Goal: Information Seeking & Learning: Learn about a topic

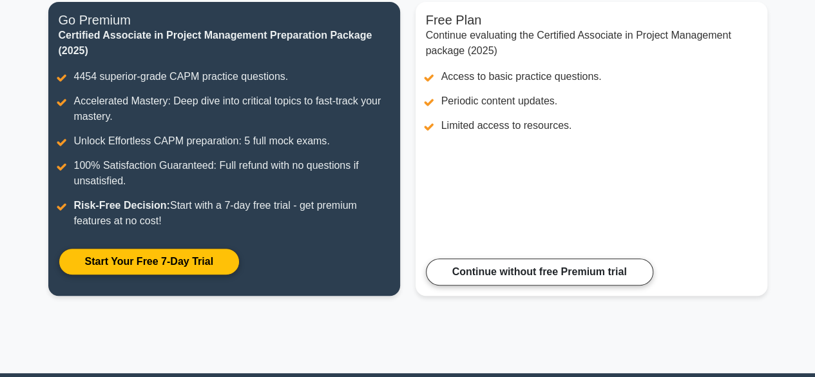
scroll to position [178, 0]
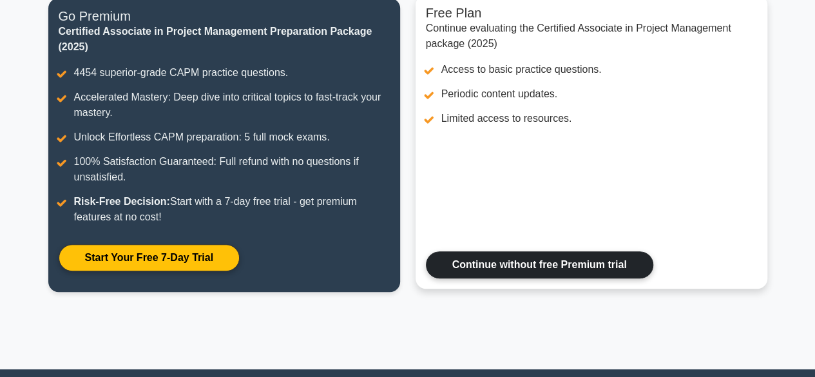
click at [501, 269] on link "Continue without free Premium trial" at bounding box center [539, 264] width 227 height 27
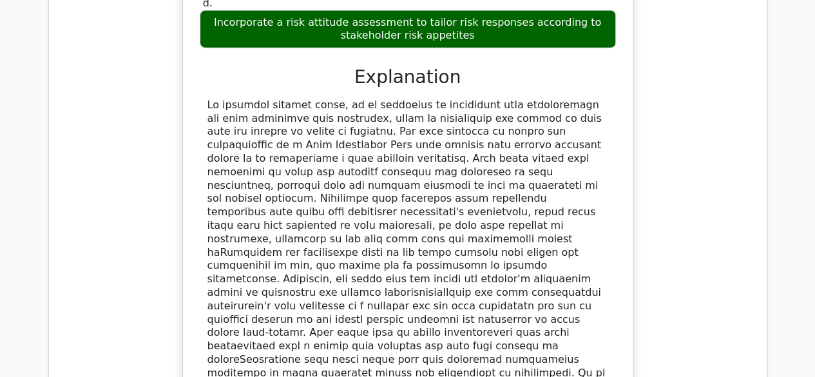
scroll to position [1488, 0]
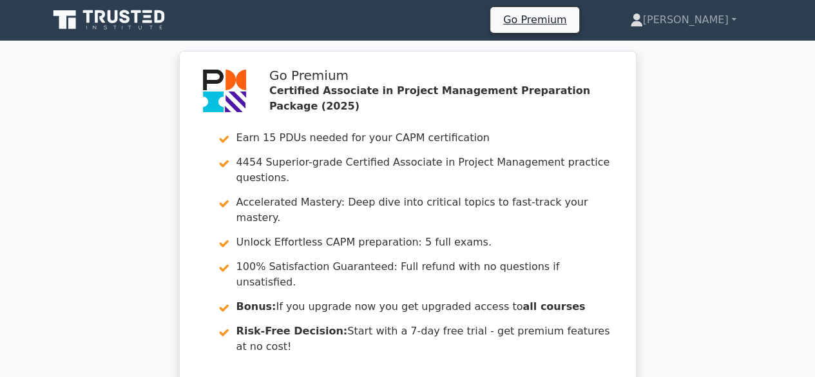
scroll to position [0, 0]
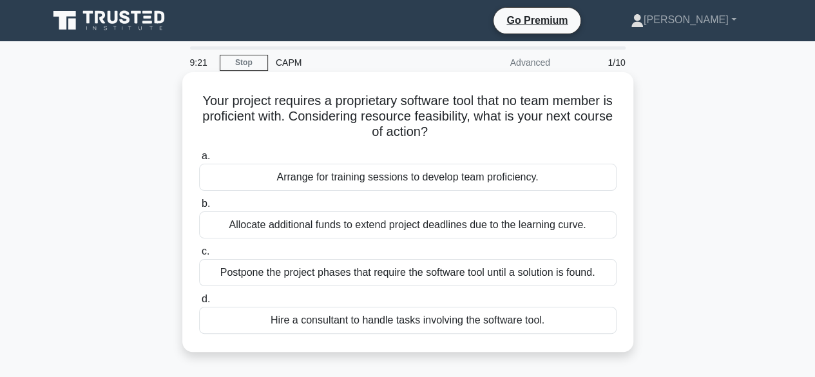
click at [256, 319] on div "Hire a consultant to handle tasks involving the software tool." at bounding box center [408, 320] width 418 height 27
click at [199, 303] on input "d. Hire a consultant to handle tasks involving the software tool." at bounding box center [199, 299] width 0 height 8
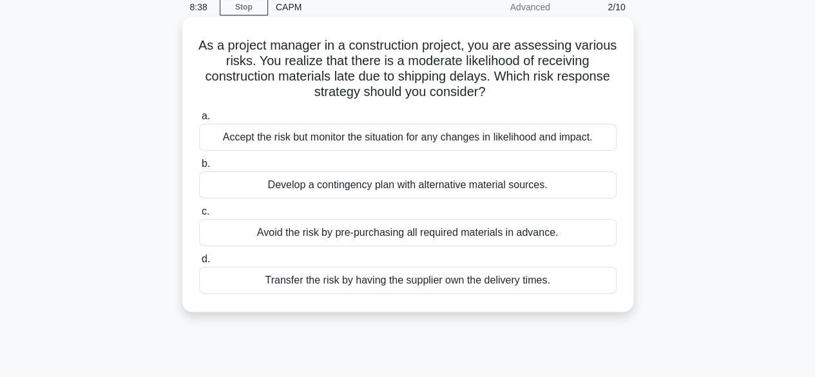
scroll to position [50, 0]
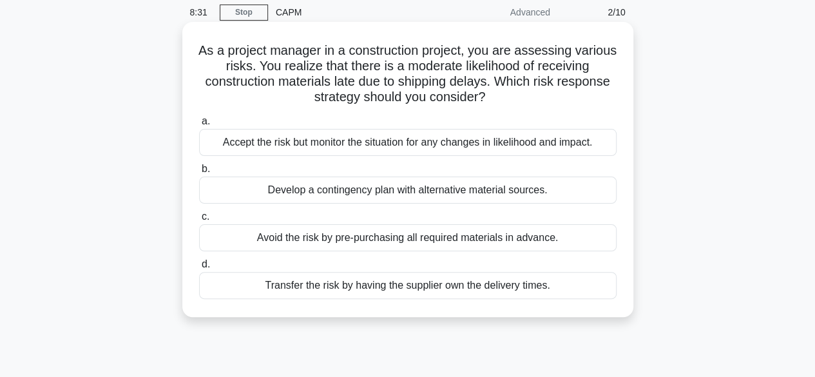
click at [420, 190] on div "Develop a contingency plan with alternative material sources." at bounding box center [408, 190] width 418 height 27
click at [199, 173] on input "b. Develop a contingency plan with alternative material sources." at bounding box center [199, 169] width 0 height 8
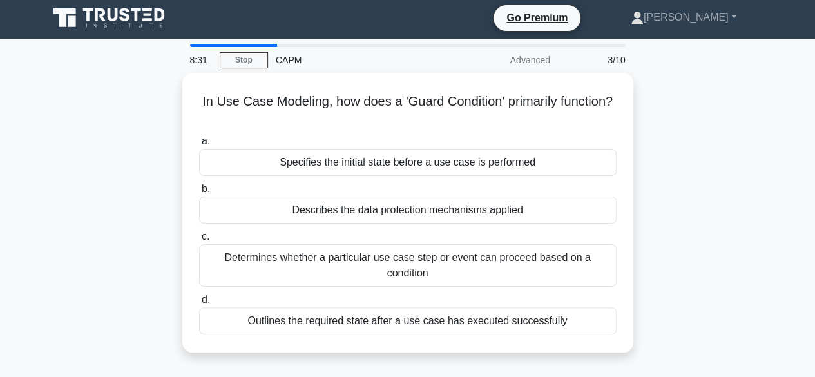
scroll to position [0, 0]
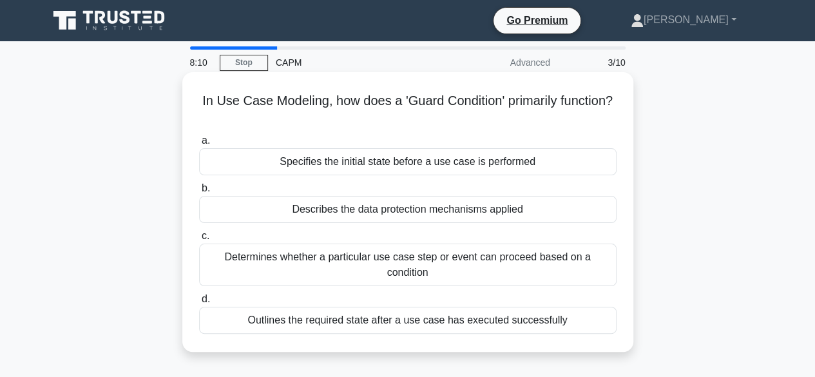
click at [469, 182] on label "b. Describes the data protection mechanisms applied" at bounding box center [408, 201] width 418 height 43
click at [199, 184] on input "b. Describes the data protection mechanisms applied" at bounding box center [199, 188] width 0 height 8
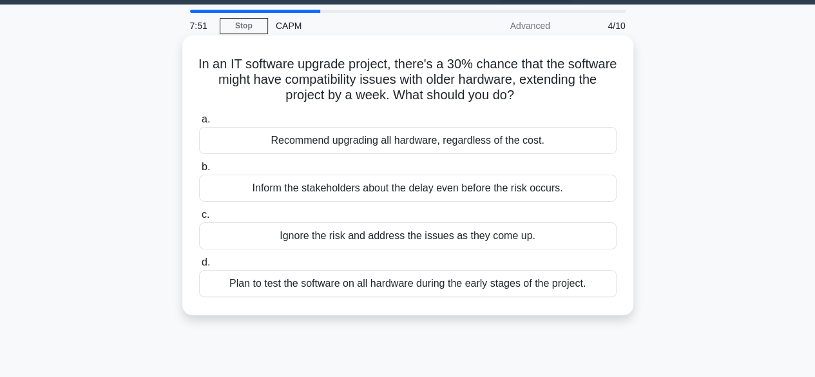
scroll to position [44, 0]
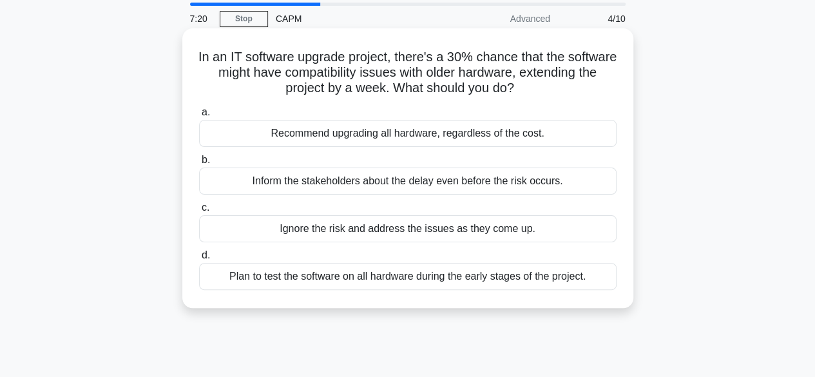
click at [400, 286] on div "Plan to test the software on all hardware during the early stages of the projec…" at bounding box center [408, 276] width 418 height 27
click at [199, 260] on input "d. Plan to test the software on all hardware during the early stages of the pro…" at bounding box center [199, 255] width 0 height 8
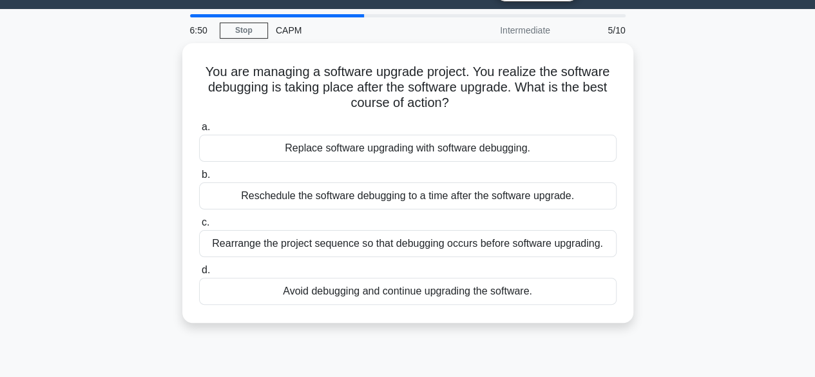
scroll to position [34, 0]
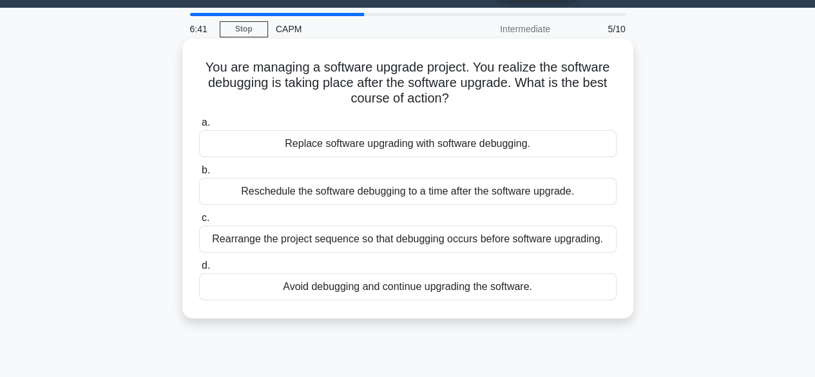
click at [418, 200] on div "Reschedule the software debugging to a time after the software upgrade." at bounding box center [408, 191] width 418 height 27
click at [199, 175] on input "b. Reschedule the software debugging to a time after the software upgrade." at bounding box center [199, 170] width 0 height 8
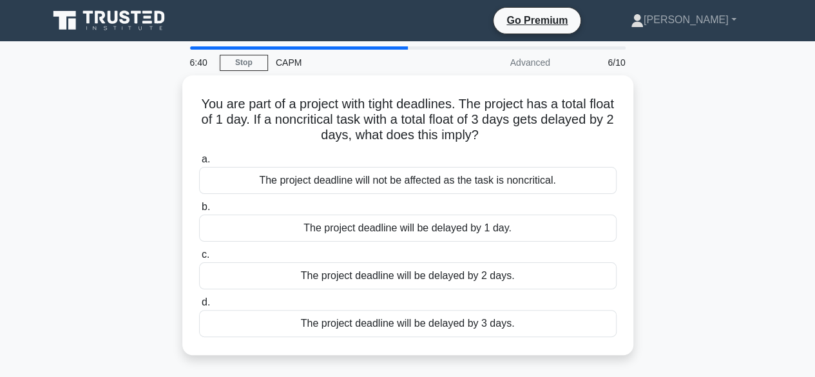
scroll to position [0, 0]
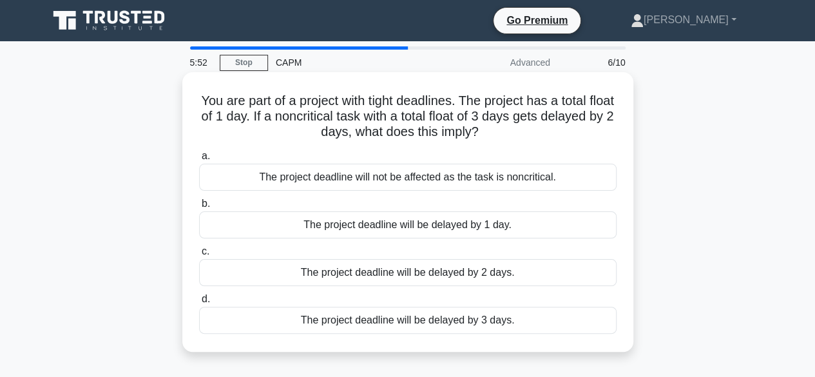
click at [413, 227] on div "The project deadline will be delayed by 1 day." at bounding box center [408, 224] width 418 height 27
click at [199, 208] on input "b. The project deadline will be delayed by 1 day." at bounding box center [199, 204] width 0 height 8
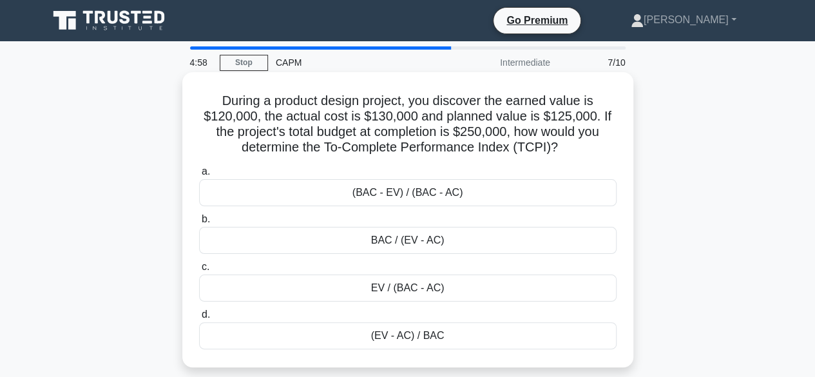
click at [454, 235] on div "BAC / (EV - AC)" at bounding box center [408, 240] width 418 height 27
click at [199, 224] on input "b. BAC / (EV - AC)" at bounding box center [199, 219] width 0 height 8
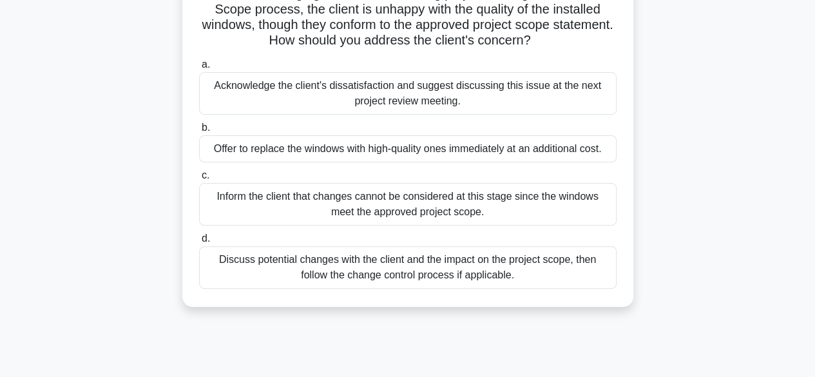
scroll to position [110, 0]
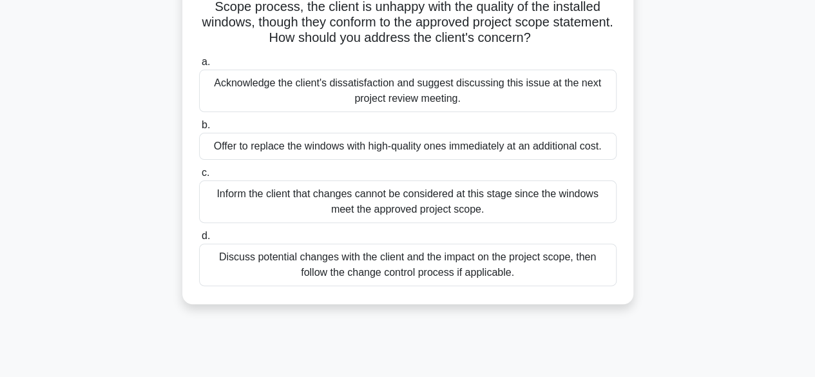
click at [400, 275] on div "Discuss potential changes with the client and the impact on the project scope, …" at bounding box center [408, 265] width 418 height 43
click at [199, 240] on input "d. Discuss potential changes with the client and the impact on the project scop…" at bounding box center [199, 236] width 0 height 8
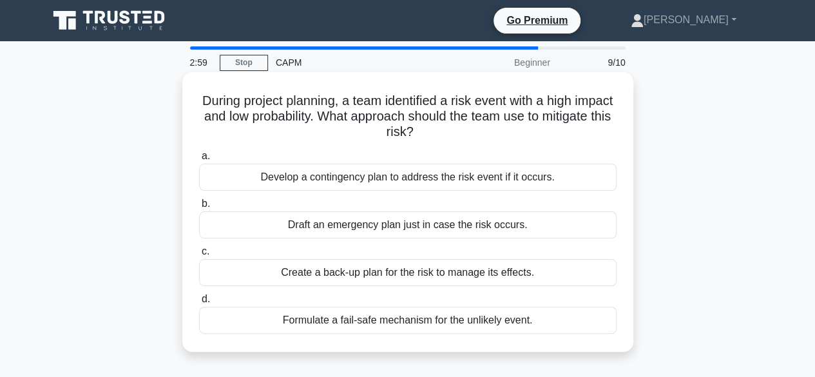
scroll to position [12, 0]
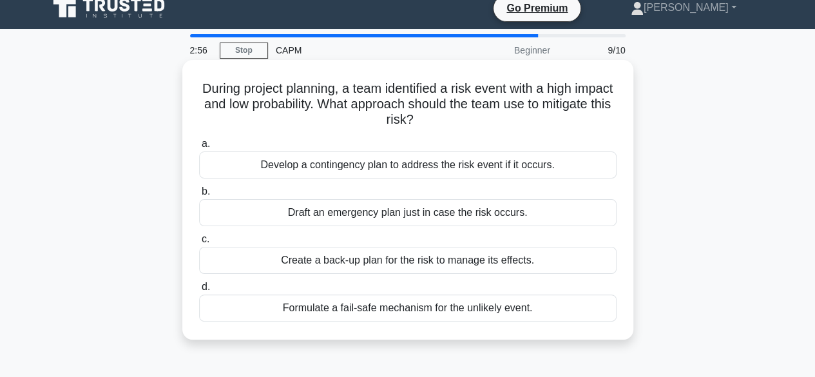
click at [347, 155] on div "Develop a contingency plan to address the risk event if it occurs." at bounding box center [408, 164] width 418 height 27
click at [199, 148] on input "a. Develop a contingency plan to address the risk event if it occurs." at bounding box center [199, 144] width 0 height 8
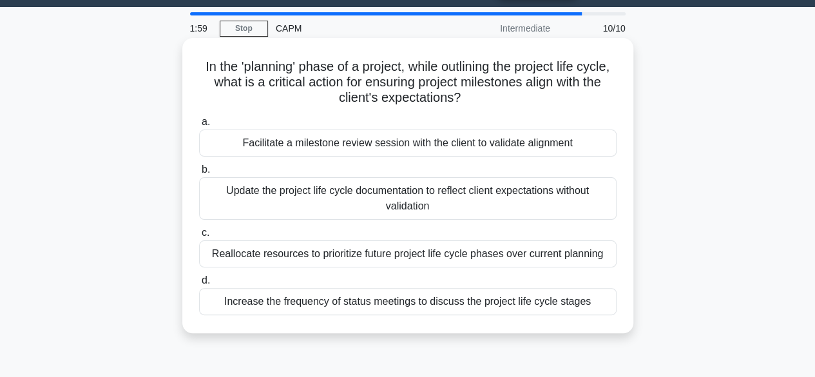
scroll to position [35, 0]
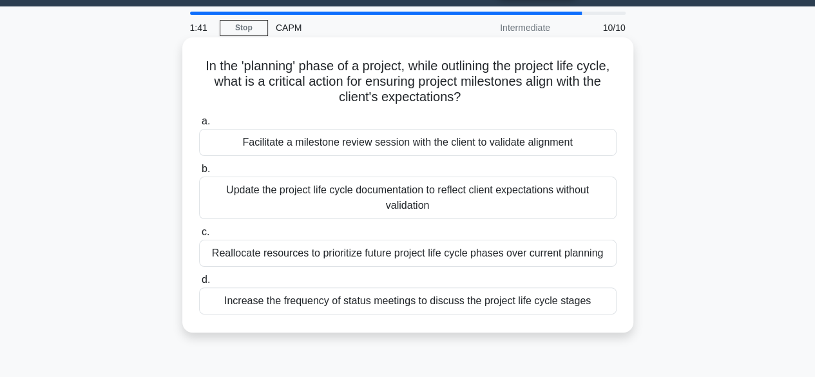
click at [544, 150] on div "Facilitate a milestone review session with the client to validate alignment" at bounding box center [408, 142] width 418 height 27
click at [199, 126] on input "a. Facilitate a milestone review session with the client to validate alignment" at bounding box center [199, 121] width 0 height 8
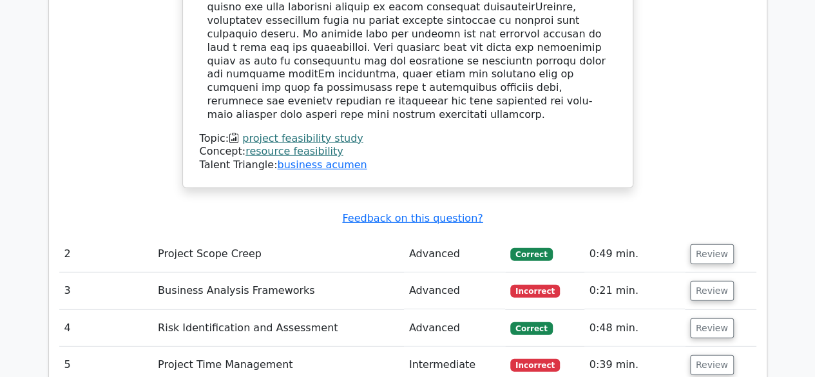
scroll to position [1729, 0]
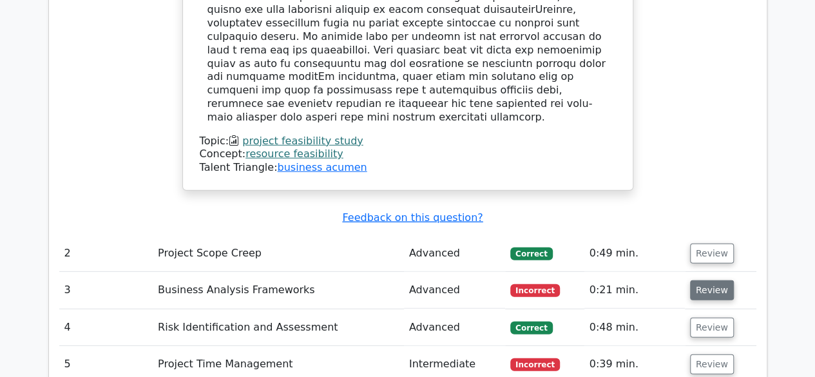
click at [701, 280] on button "Review" at bounding box center [712, 290] width 44 height 20
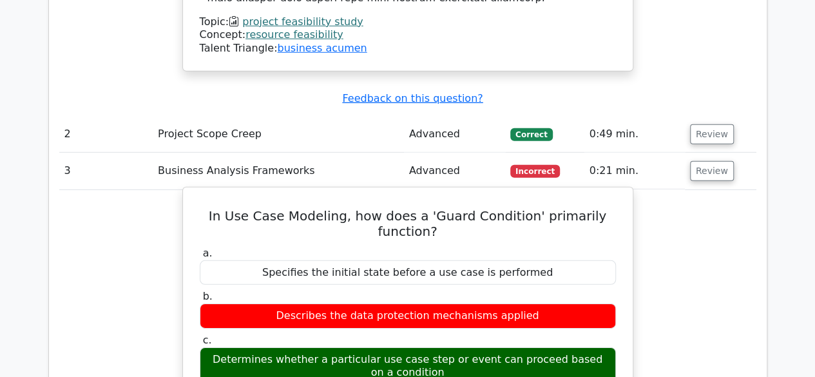
scroll to position [1848, 0]
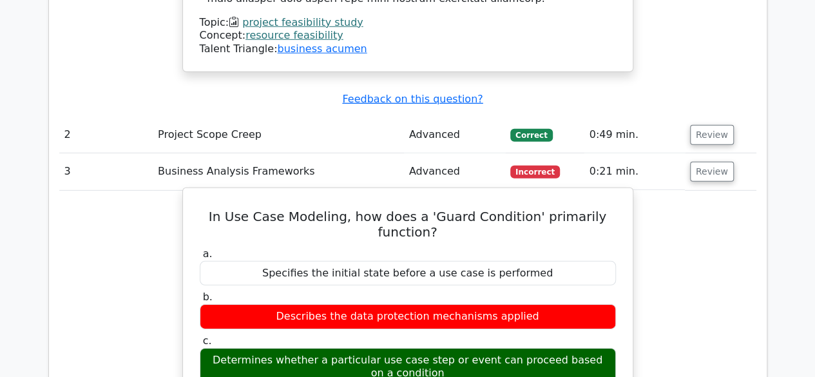
click at [598, 253] on div "a. Specifies the initial state before a use case is performed b. Describes the …" at bounding box center [408, 339] width 432 height 188
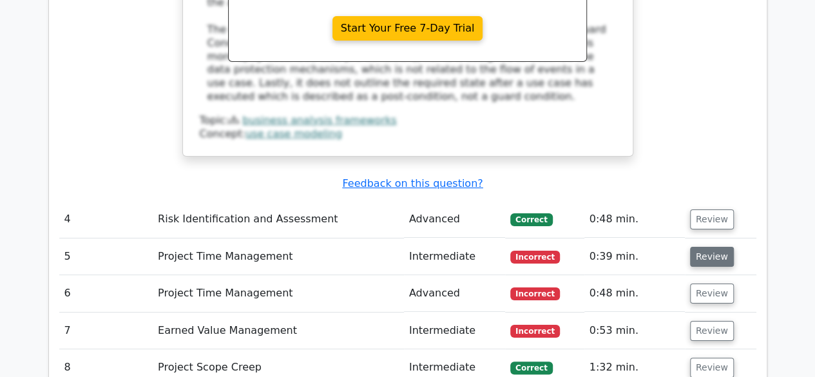
scroll to position [2399, 0]
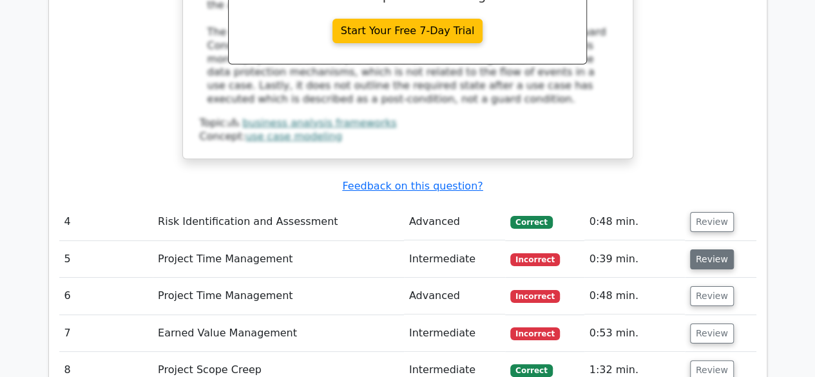
click at [699, 249] on button "Review" at bounding box center [712, 259] width 44 height 20
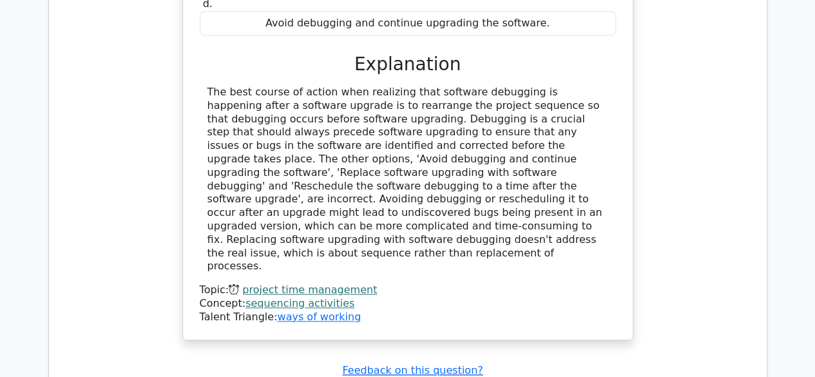
scroll to position [2924, 0]
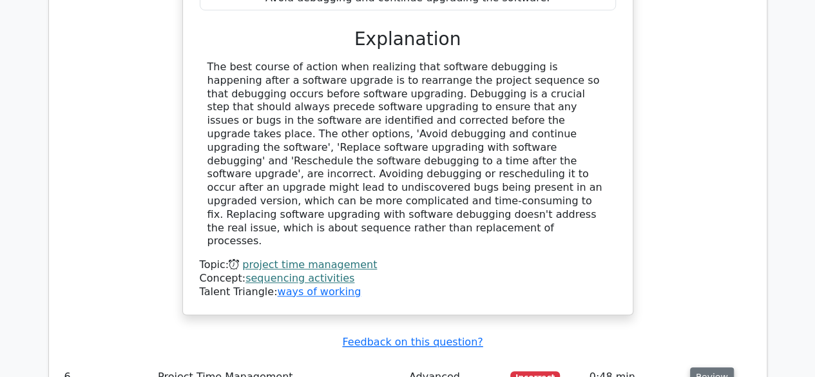
click at [718, 367] on button "Review" at bounding box center [712, 377] width 44 height 20
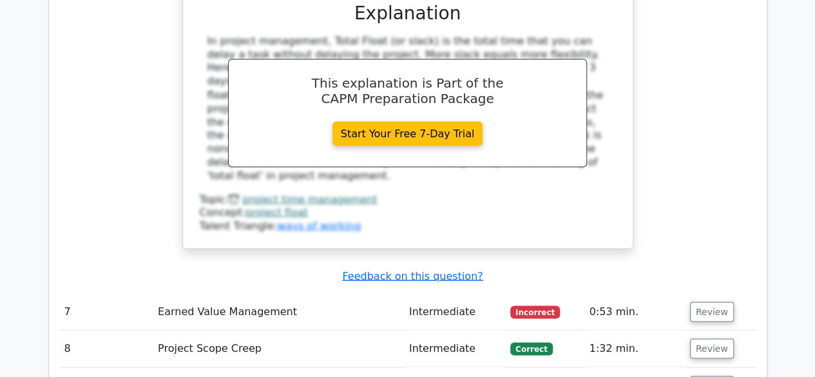
scroll to position [3581, 0]
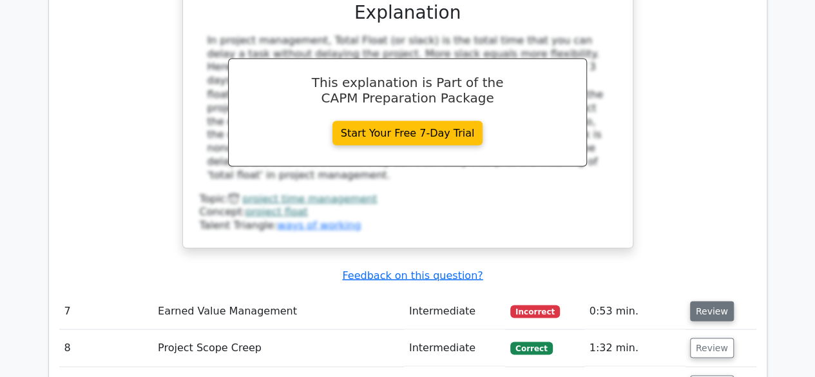
click at [704, 301] on button "Review" at bounding box center [712, 311] width 44 height 20
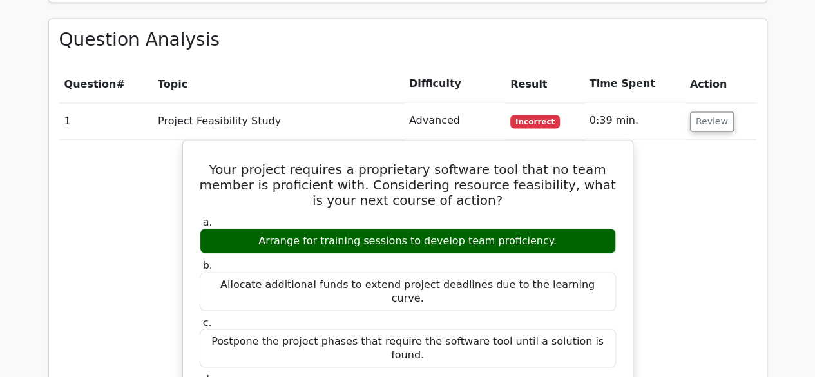
scroll to position [1076, 0]
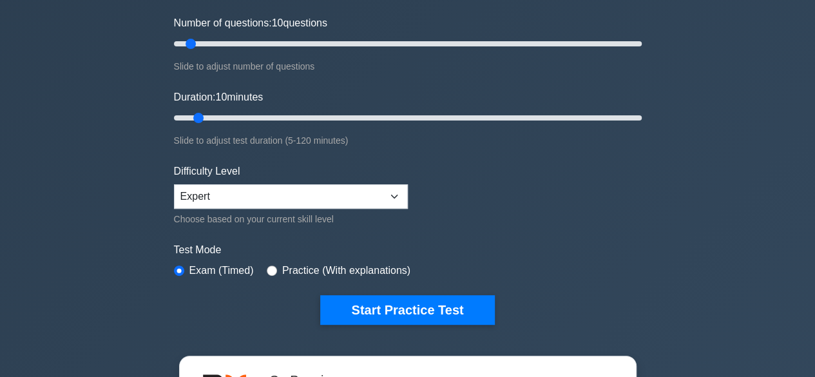
scroll to position [164, 0]
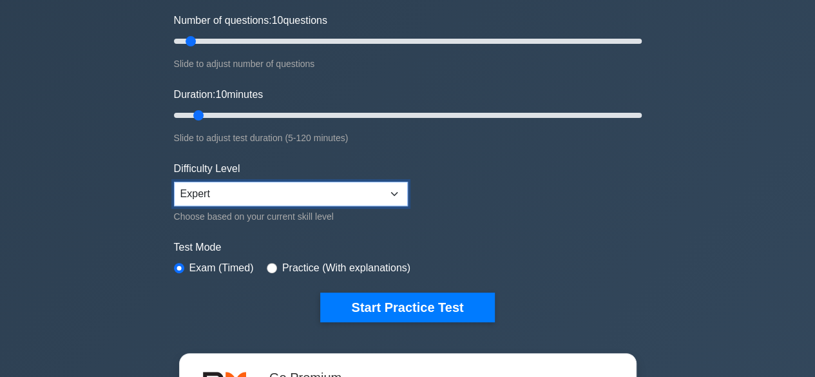
click at [309, 182] on select "Beginner Intermediate Expert" at bounding box center [291, 194] width 234 height 24
click at [508, 218] on form "Topics Project Scope Management Project Time Management Project Cost Management…" at bounding box center [408, 123] width 468 height 398
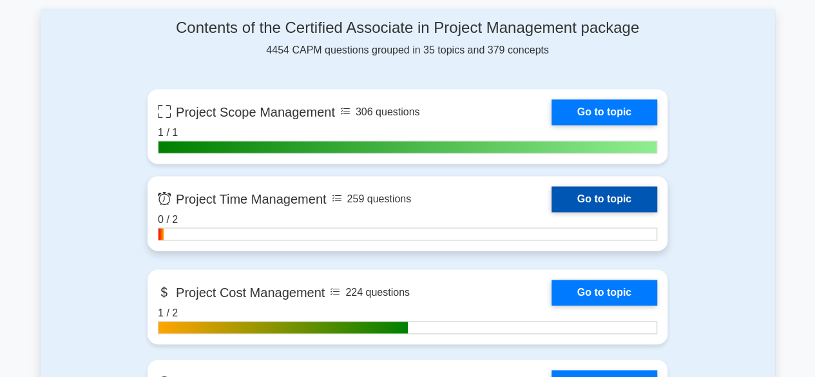
scroll to position [875, 0]
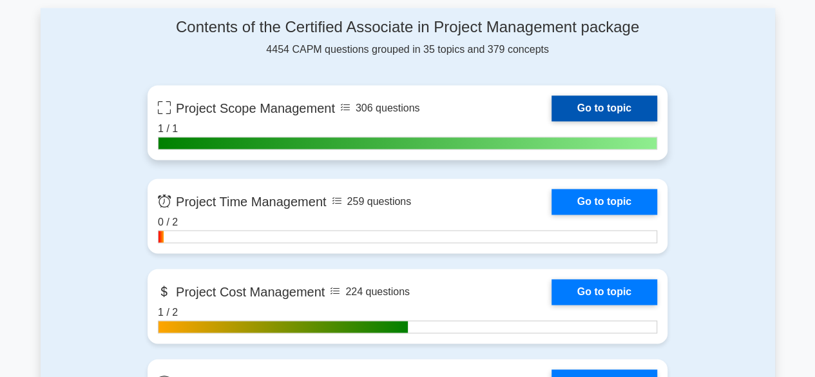
click at [597, 99] on link "Go to topic" at bounding box center [605, 108] width 106 height 26
